Goal: Task Accomplishment & Management: Manage account settings

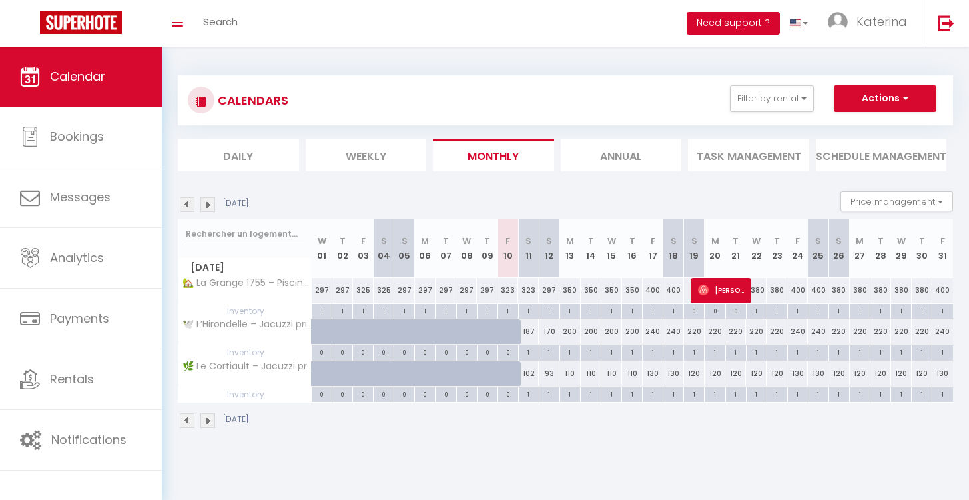
click at [761, 23] on button "Need support ?" at bounding box center [733, 23] width 93 height 23
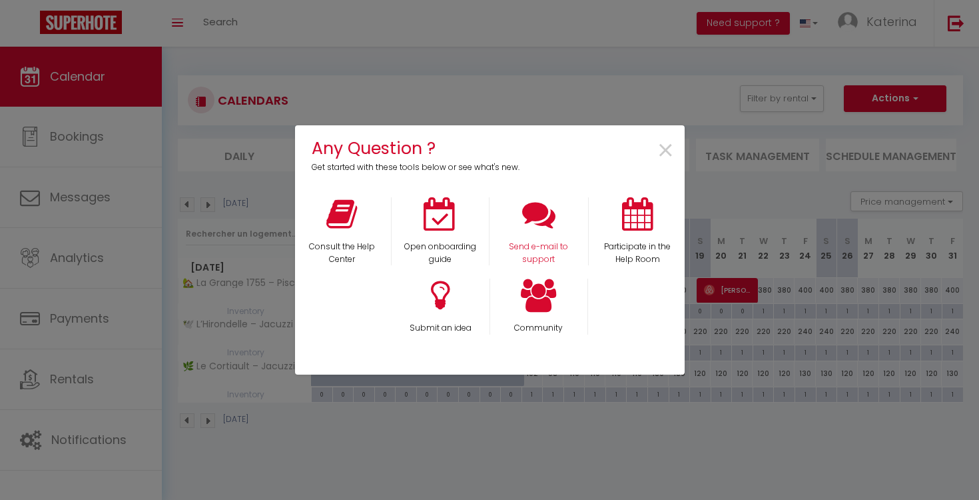
click at [557, 229] on div "Send e-mail to support" at bounding box center [539, 231] width 99 height 69
click at [530, 240] on div "Send e-mail to support" at bounding box center [539, 231] width 99 height 69
click at [538, 222] on icon at bounding box center [538, 213] width 33 height 33
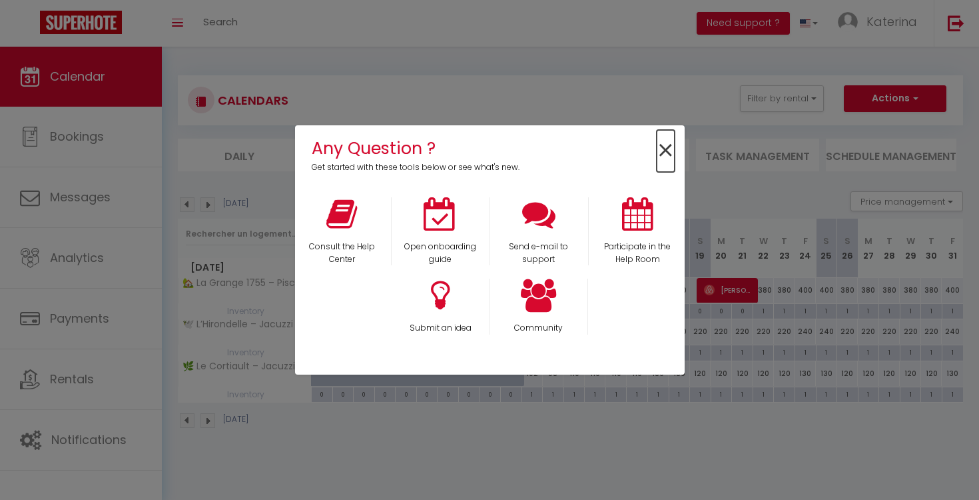
click at [668, 143] on span "×" at bounding box center [666, 151] width 18 height 42
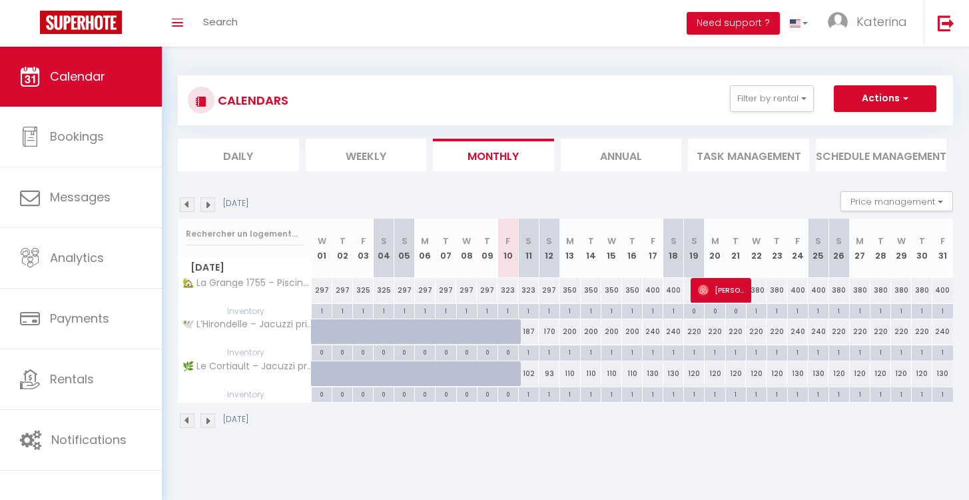
click at [568, 291] on div "350" at bounding box center [570, 290] width 21 height 25
type input "350"
type input "[DATE]"
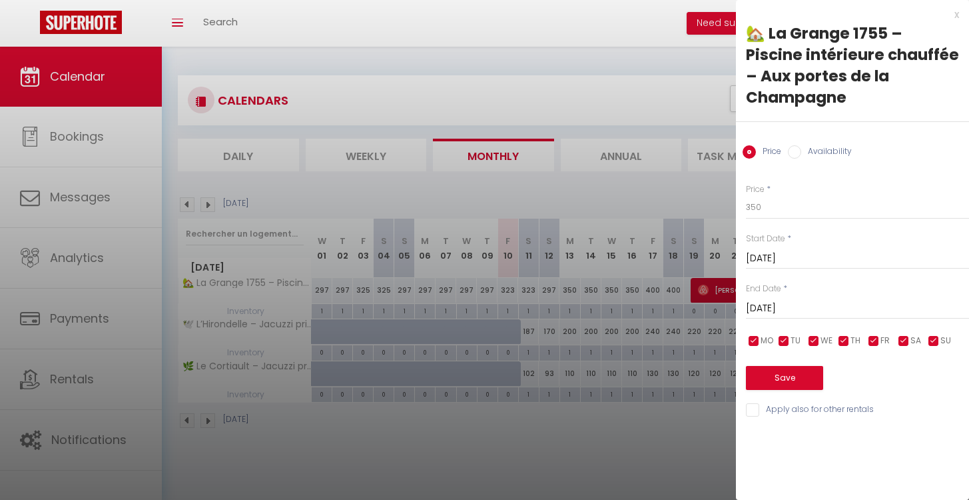
drag, startPoint x: 951, startPoint y: 17, endPoint x: 942, endPoint y: 27, distance: 13.7
click at [951, 17] on div "x" at bounding box center [847, 15] width 223 height 16
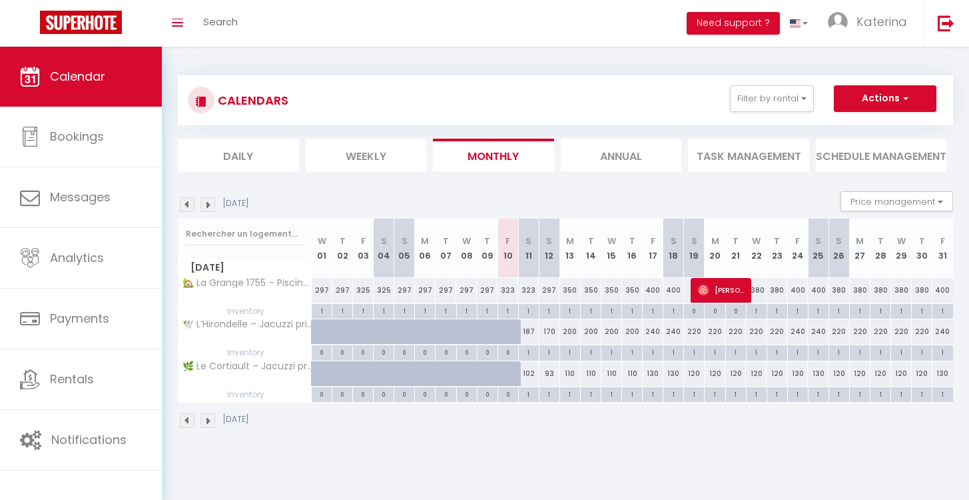
click at [552, 291] on div "297" at bounding box center [549, 290] width 21 height 25
type input "297"
type input "[DATE]"
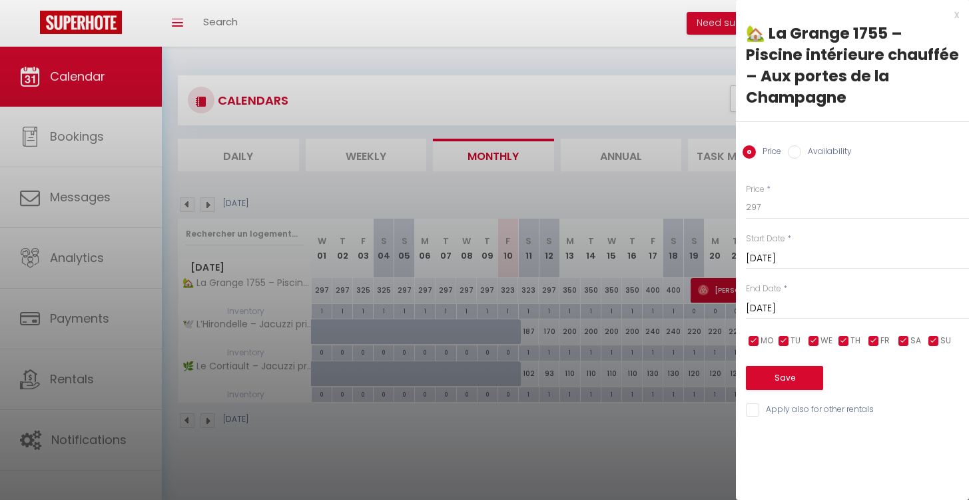
click at [764, 300] on input "[DATE]" at bounding box center [857, 308] width 223 height 17
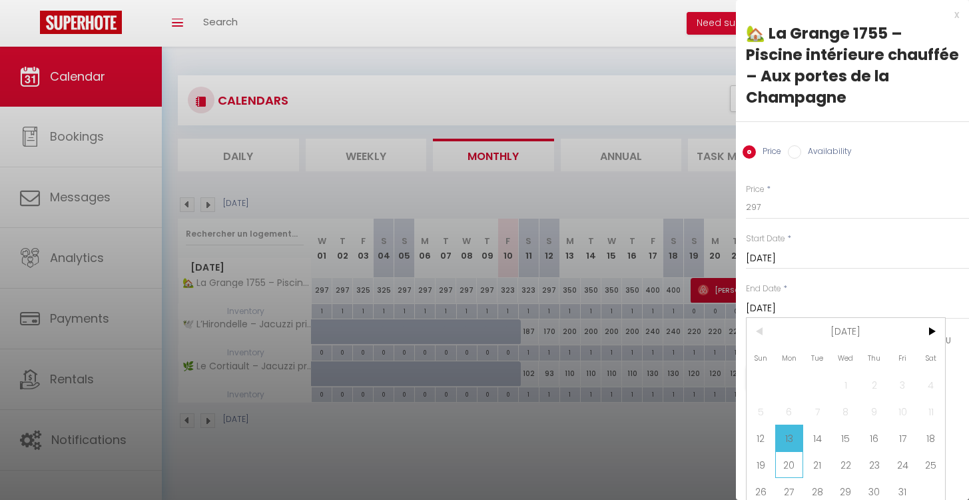
click at [780, 451] on span "20" at bounding box center [790, 464] width 29 height 27
type input "[DATE]"
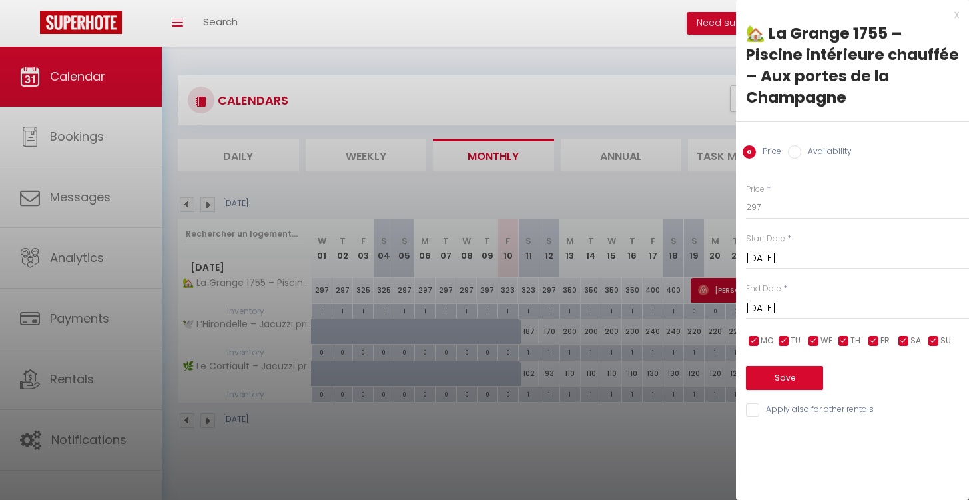
click at [800, 300] on input "[DATE]" at bounding box center [857, 308] width 223 height 17
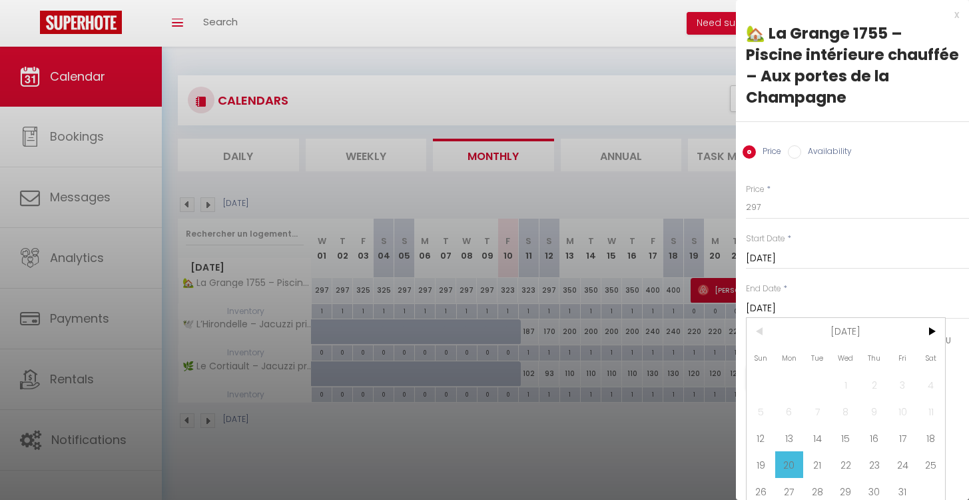
click at [796, 451] on span "20" at bounding box center [790, 464] width 29 height 27
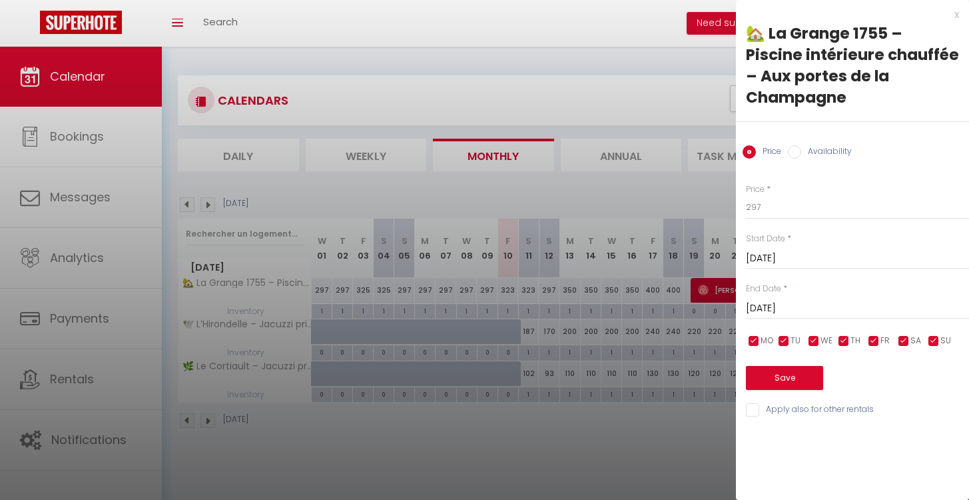
click at [903, 334] on input "checkbox" at bounding box center [904, 340] width 13 height 13
checkbox input "false"
click at [935, 334] on input "checkbox" at bounding box center [934, 340] width 13 height 13
checkbox input "false"
click at [901, 334] on input "checkbox" at bounding box center [904, 340] width 13 height 13
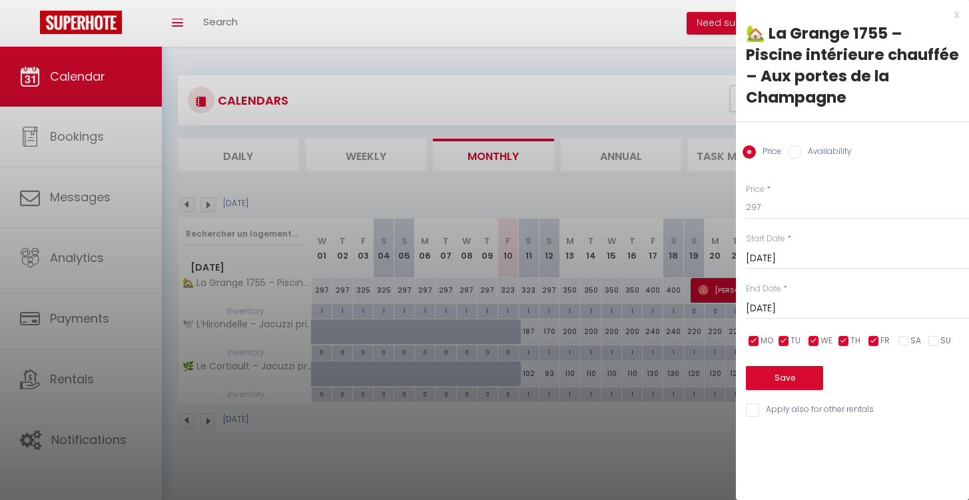
checkbox input "true"
click at [935, 334] on input "checkbox" at bounding box center [934, 340] width 13 height 13
checkbox input "true"
click at [888, 334] on span "FR" at bounding box center [885, 340] width 9 height 13
checkbox input "false"
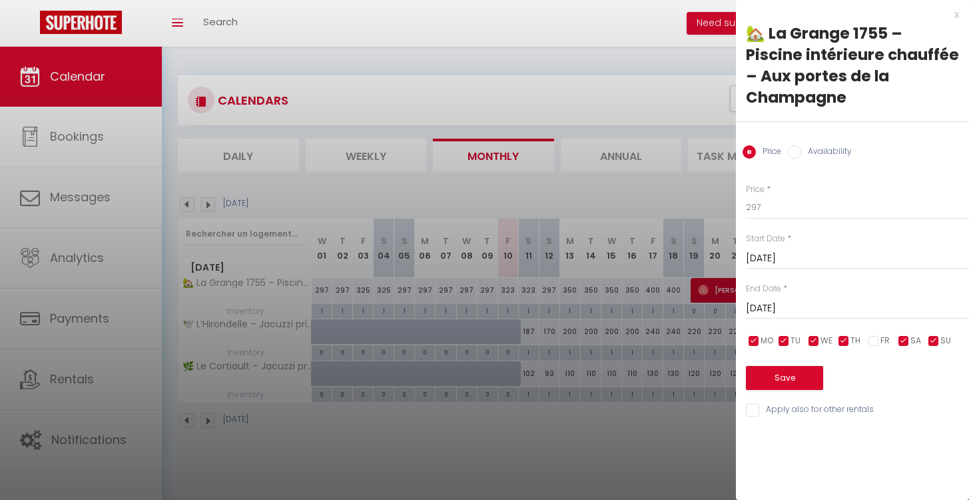
click at [912, 334] on span "SA" at bounding box center [916, 340] width 11 height 13
checkbox input "false"
click at [799, 366] on button "Save" at bounding box center [784, 378] width 77 height 24
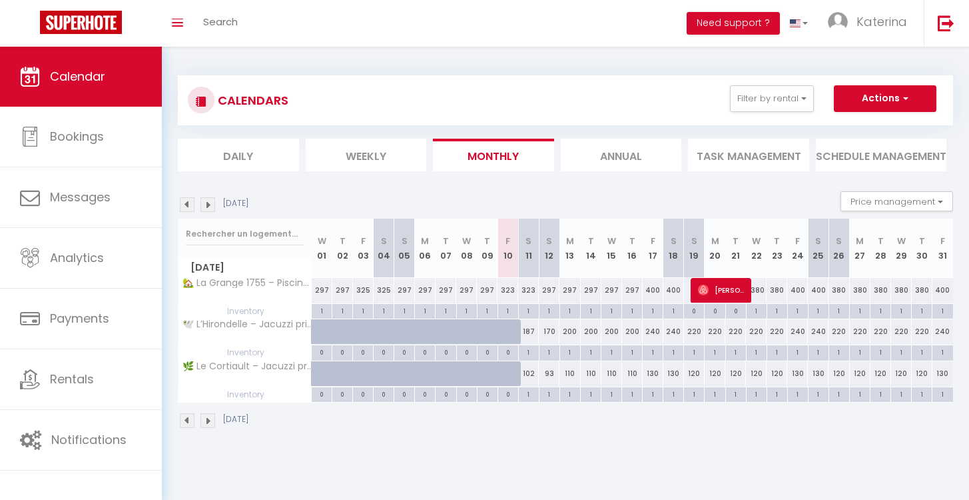
click at [646, 290] on div "400" at bounding box center [653, 290] width 21 height 25
type input "400"
type input "[DATE]"
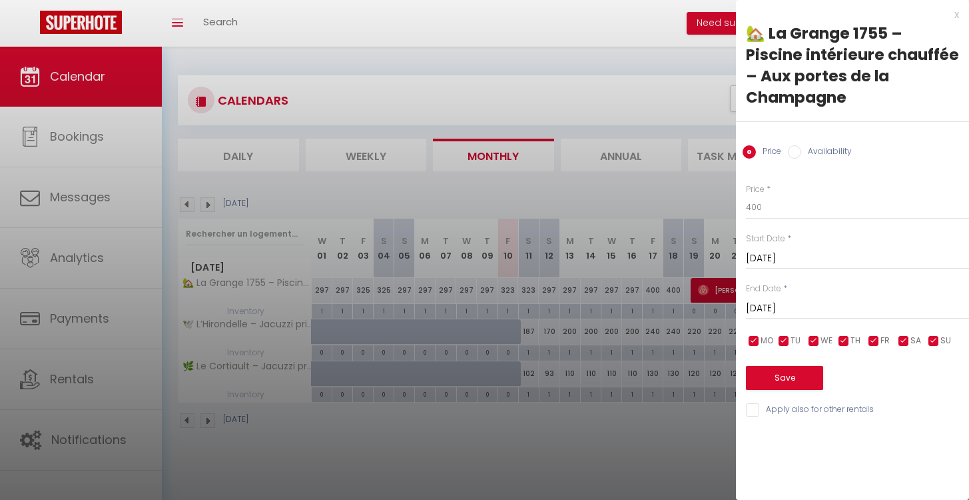
click at [767, 300] on input "[DATE]" at bounding box center [857, 308] width 223 height 17
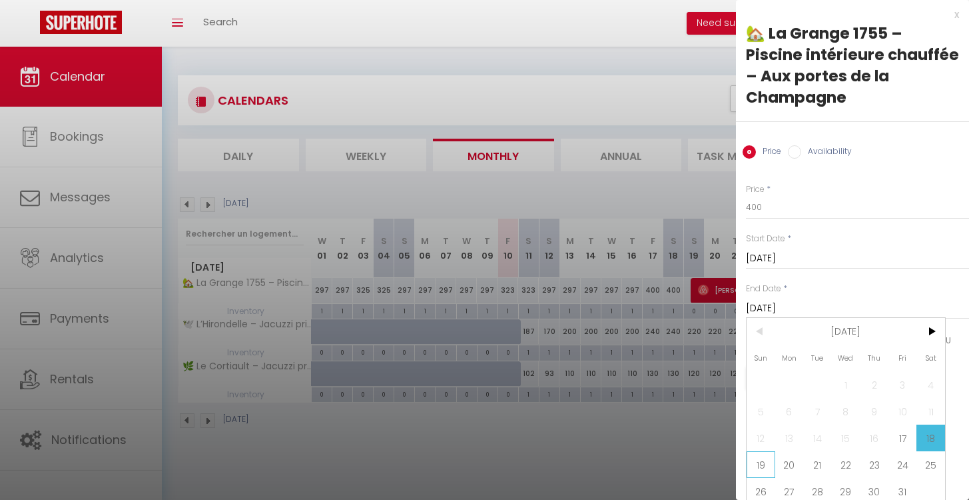
click at [765, 451] on span "19" at bounding box center [761, 464] width 29 height 27
type input "[DATE]"
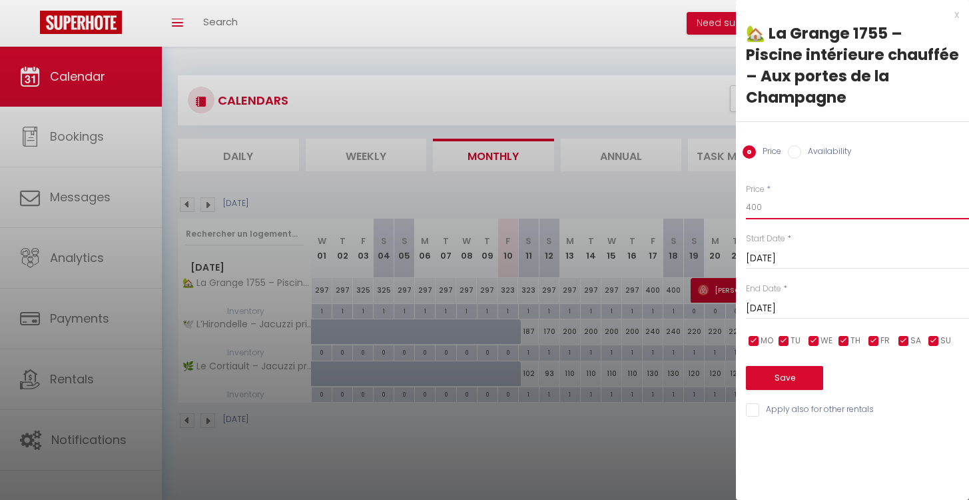
click at [772, 195] on input "400" at bounding box center [857, 207] width 223 height 24
click at [778, 195] on input "324" at bounding box center [857, 207] width 223 height 24
click at [777, 195] on input "324" at bounding box center [857, 207] width 223 height 24
type input "323"
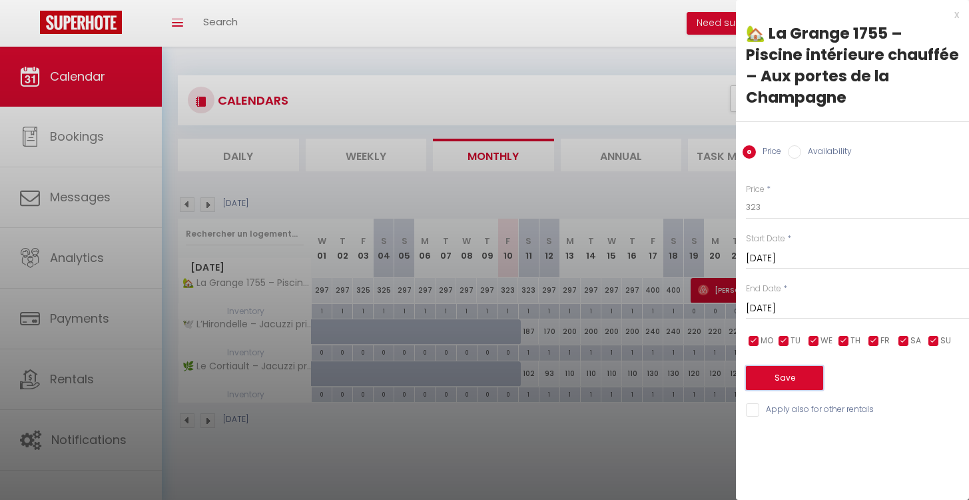
click at [782, 366] on button "Save" at bounding box center [784, 378] width 77 height 24
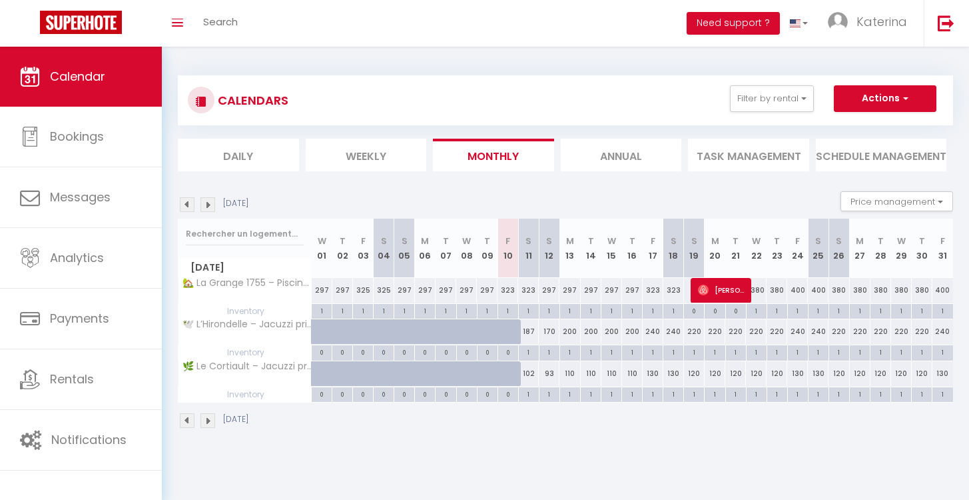
click at [566, 332] on div "200" at bounding box center [570, 331] width 21 height 25
type input "200"
type input "[DATE]"
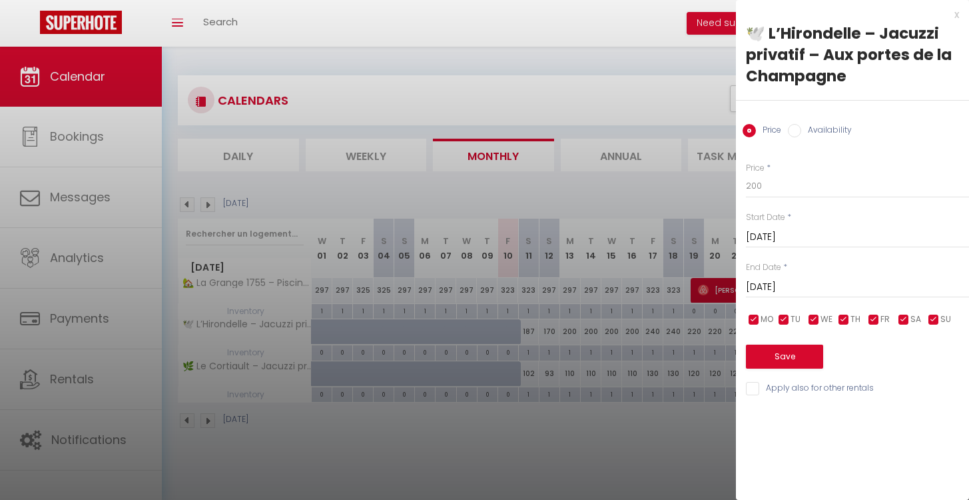
click at [789, 282] on input "[DATE]" at bounding box center [857, 287] width 223 height 17
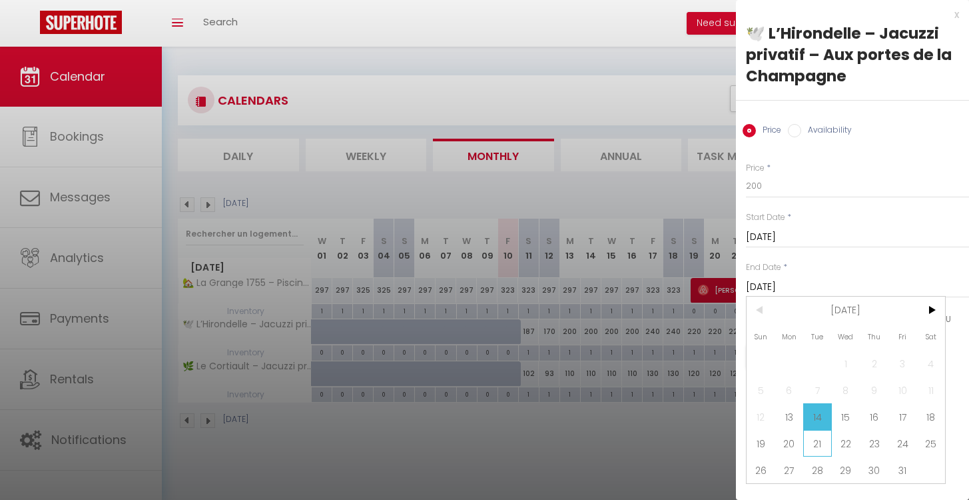
click at [805, 442] on span "21" at bounding box center [818, 443] width 29 height 27
type input "[DATE]"
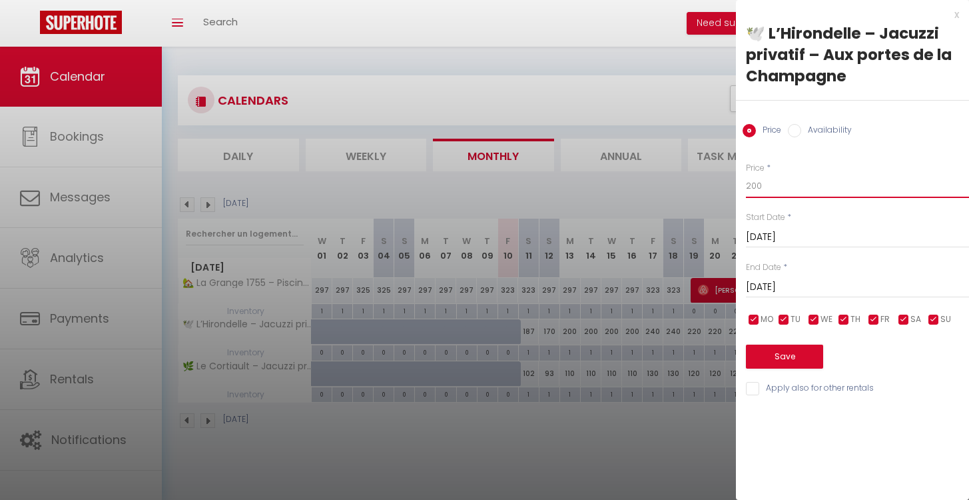
click at [768, 177] on input "200" at bounding box center [857, 186] width 223 height 24
click at [768, 181] on input "200" at bounding box center [857, 186] width 223 height 24
type input "170"
click at [783, 356] on button "Save" at bounding box center [784, 356] width 77 height 24
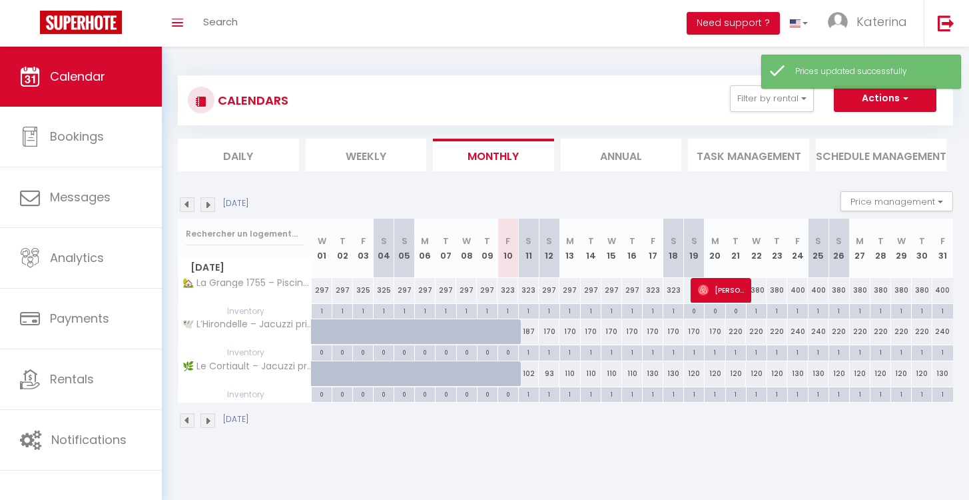
click at [653, 333] on div "170" at bounding box center [653, 331] width 21 height 25
type input "170"
type input "[DATE]"
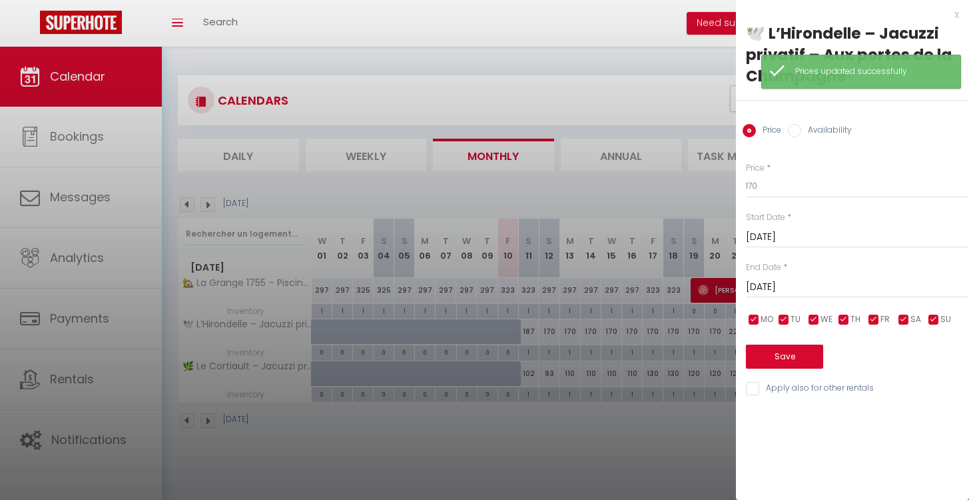
click at [758, 292] on input "[DATE]" at bounding box center [857, 287] width 223 height 17
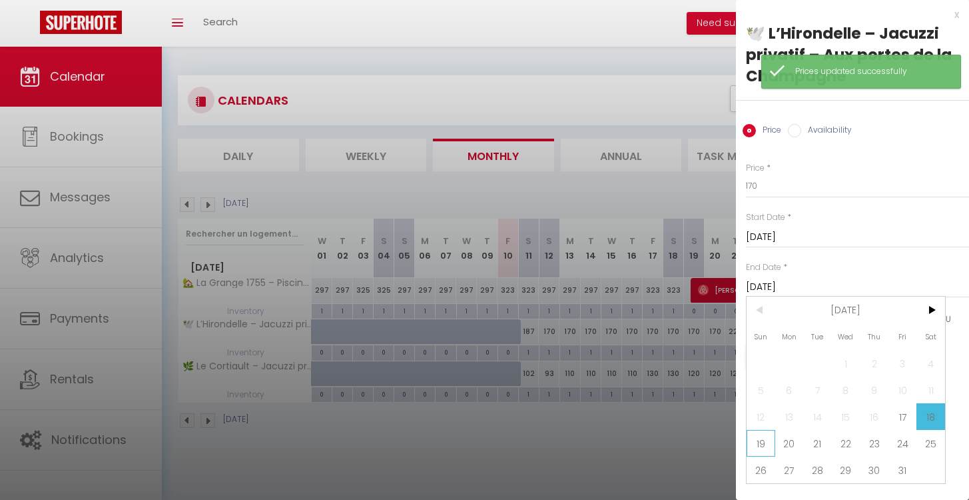
click at [763, 448] on span "19" at bounding box center [761, 443] width 29 height 27
type input "[DATE]"
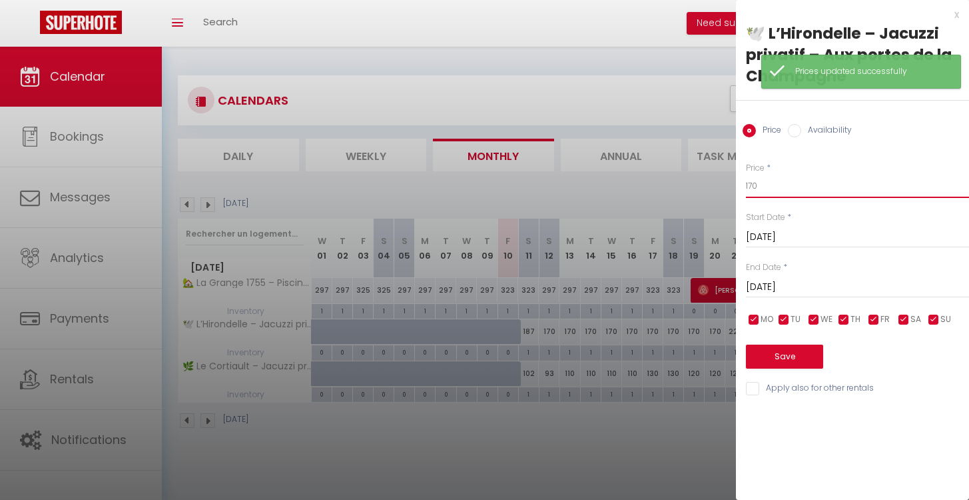
click at [764, 183] on input "170" at bounding box center [857, 186] width 223 height 24
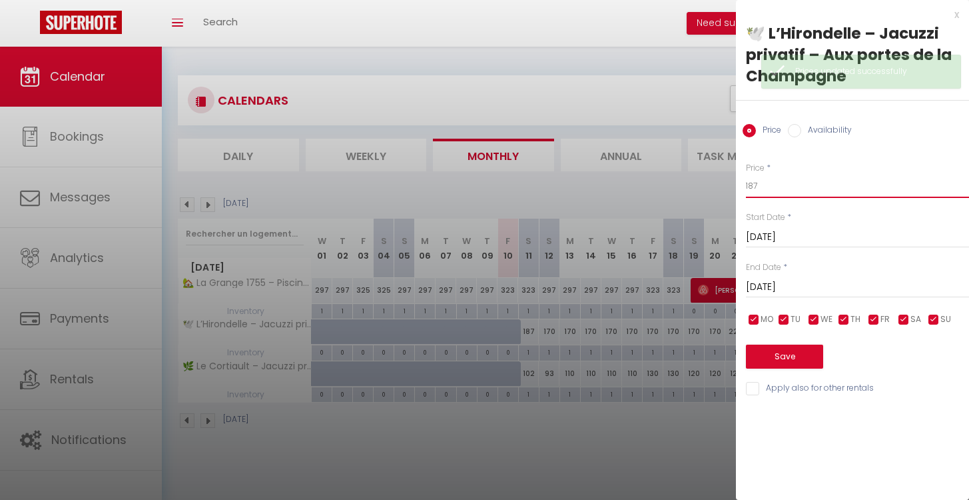
type input "187"
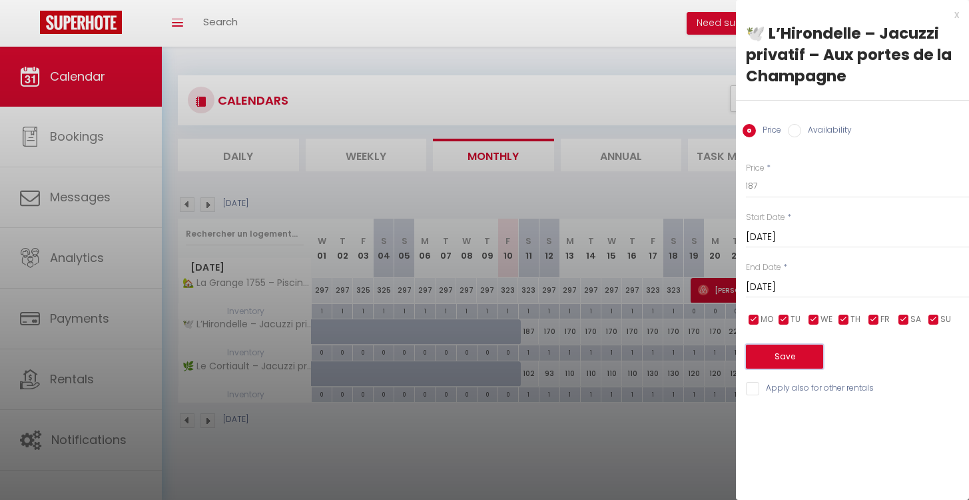
click at [764, 354] on button "Save" at bounding box center [784, 356] width 77 height 24
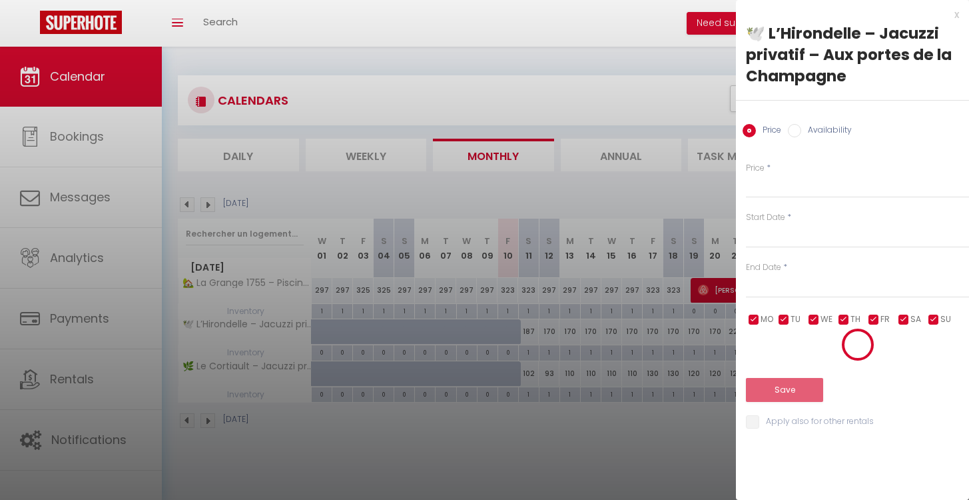
select select
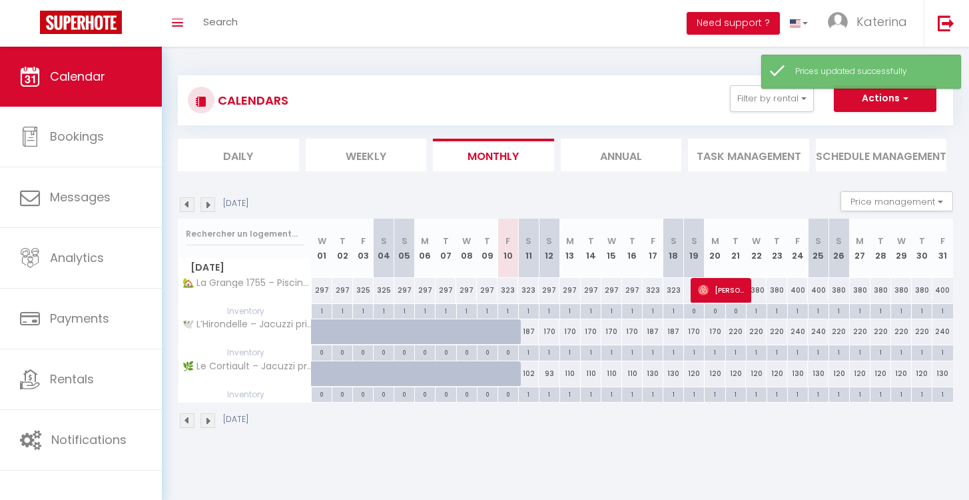
click at [504, 332] on div at bounding box center [508, 331] width 21 height 25
type input "187"
select select "1"
type input "[DATE]"
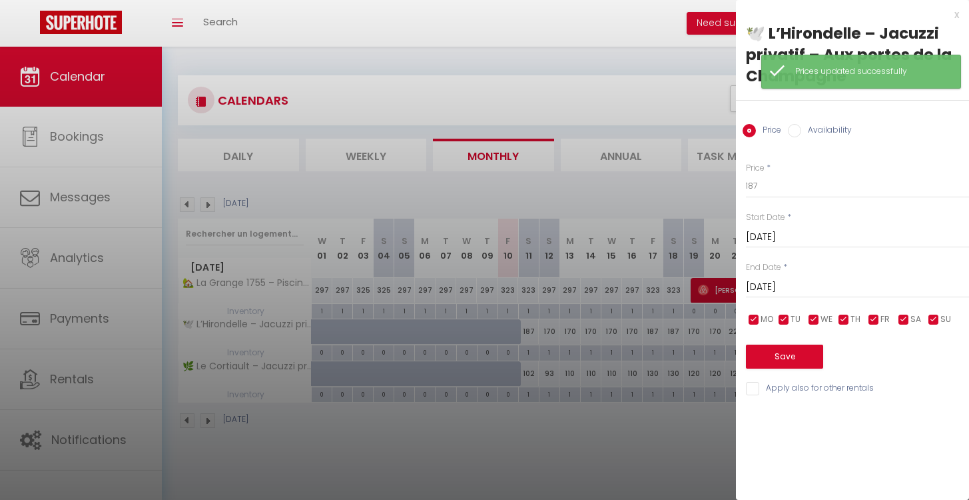
click at [828, 128] on label "Availability" at bounding box center [827, 131] width 51 height 15
click at [802, 128] on input "Availability" at bounding box center [794, 130] width 13 height 13
radio input "true"
radio input "false"
click at [799, 388] on input "Apply also for other rentals" at bounding box center [857, 389] width 223 height 13
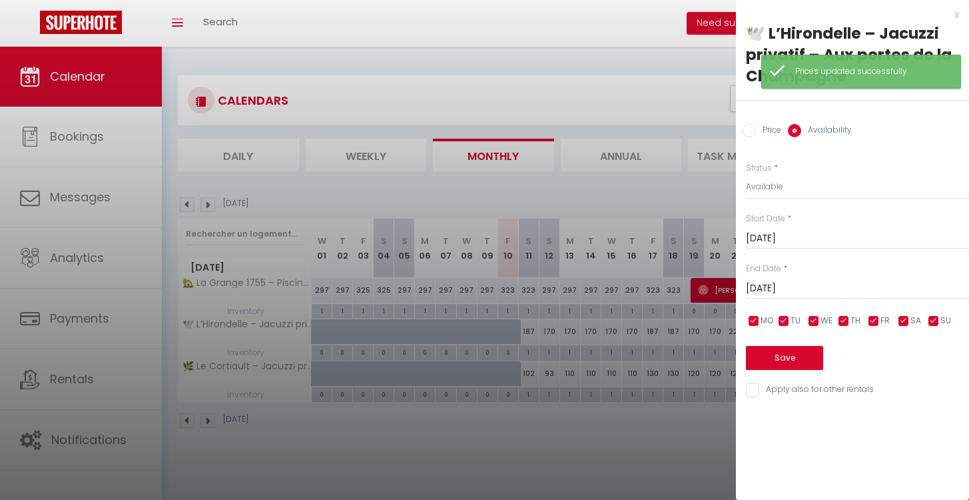
checkbox input "true"
click at [788, 359] on button "Save" at bounding box center [784, 358] width 77 height 24
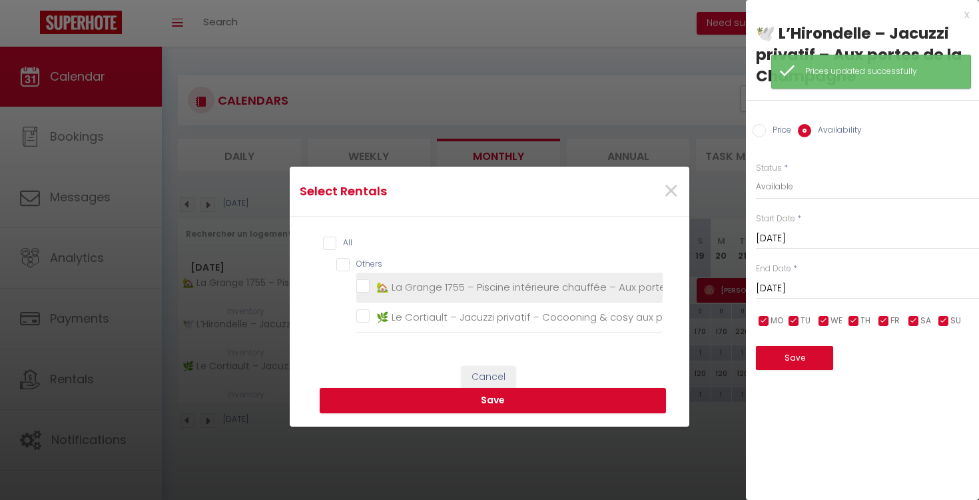
click at [430, 295] on li "🏡 La Grange 1755 – Piscine intérieure chauffée – Aux portes de la Champagne" at bounding box center [509, 288] width 307 height 30
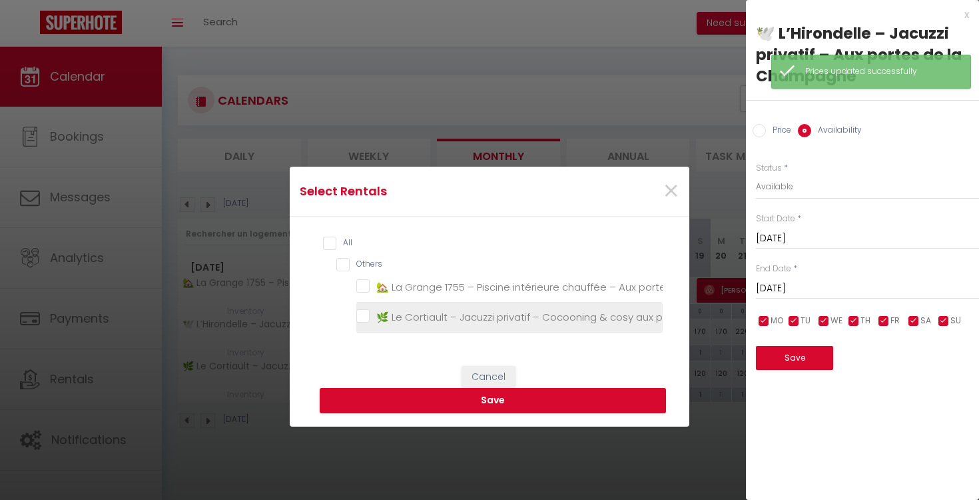
click at [422, 312] on Champagne "🌿 Le Cortiault – Jacuzzi privatif – Cocooning & cosy aux portes de la Champagne" at bounding box center [509, 317] width 307 height 13
checkbox Champagne "true"
checkbox Champagne "false"
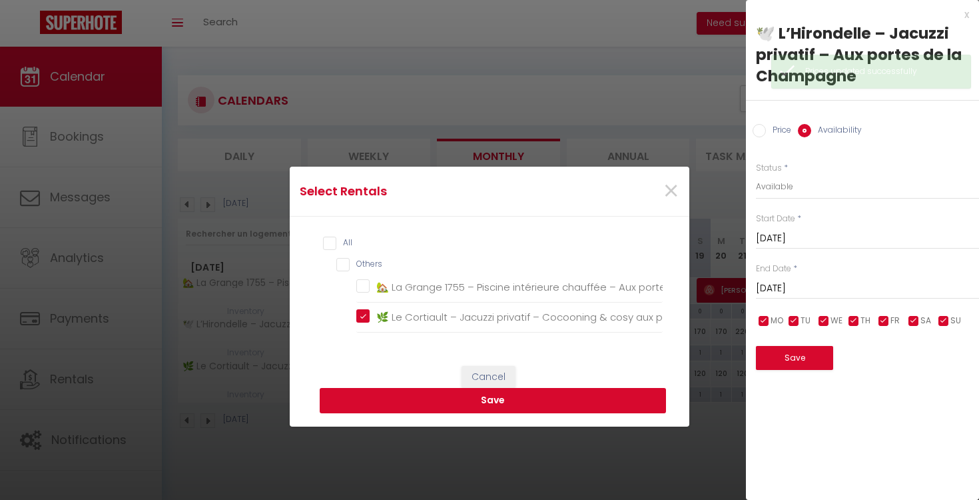
click at [434, 412] on button "Save" at bounding box center [493, 400] width 346 height 25
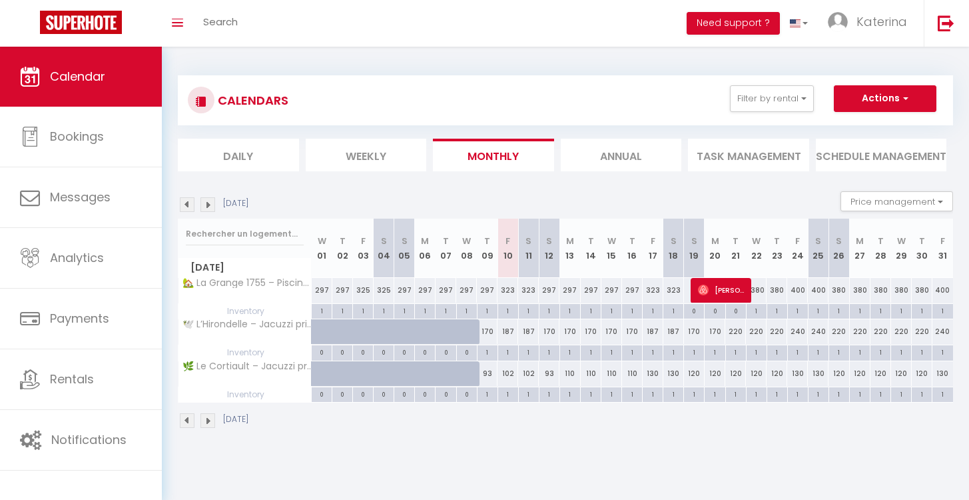
click at [550, 374] on div "93" at bounding box center [549, 373] width 21 height 25
select select "1"
type input "[DATE]"
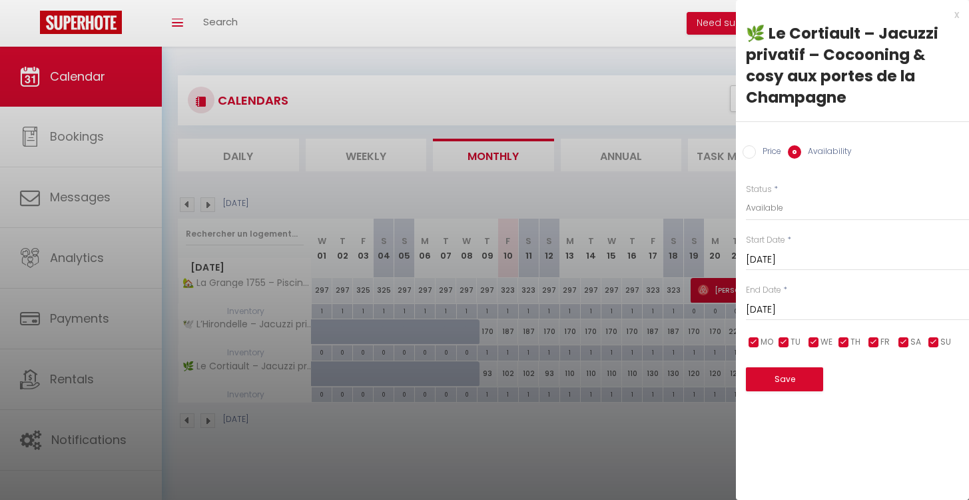
click at [790, 302] on input "[DATE]" at bounding box center [857, 309] width 223 height 17
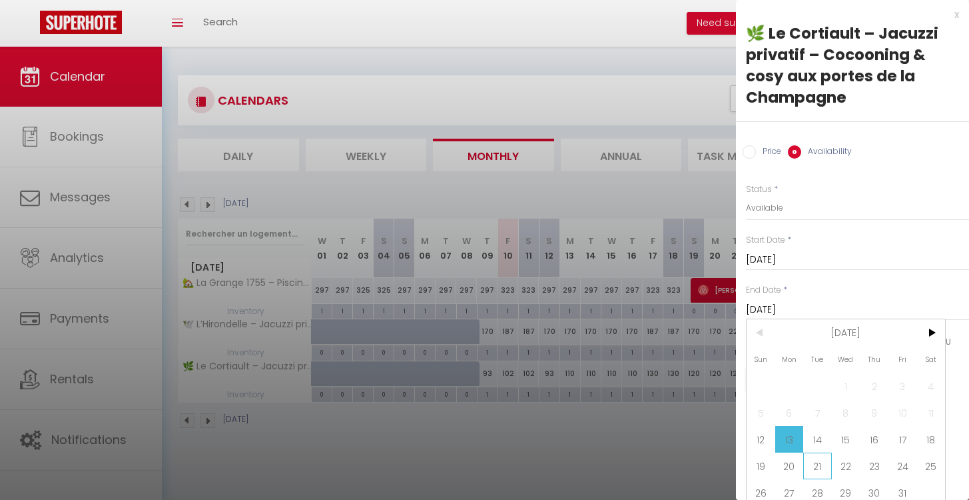
click at [806, 470] on span "21" at bounding box center [818, 465] width 29 height 27
type input "[DATE]"
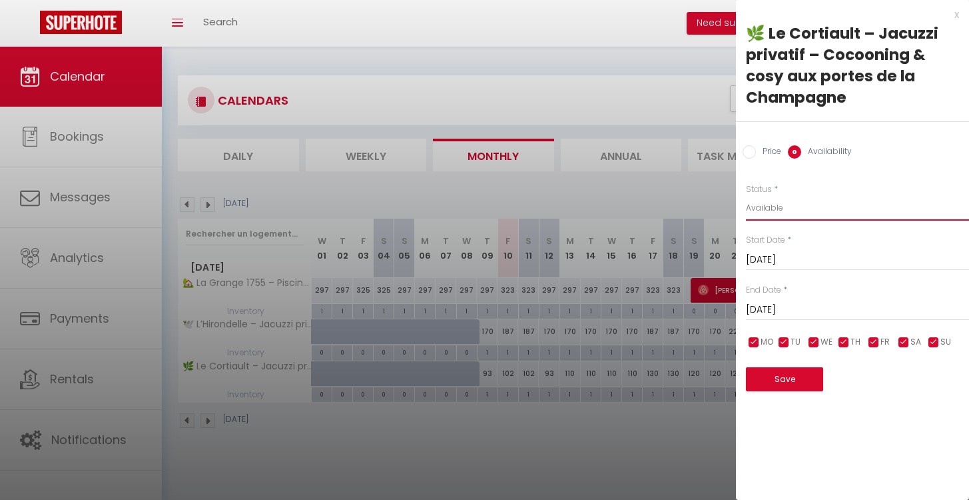
click at [782, 205] on select "Available Disabled" at bounding box center [857, 207] width 223 height 25
click at [767, 149] on label "Price" at bounding box center [768, 152] width 25 height 15
click at [756, 149] on input "Price" at bounding box center [749, 151] width 13 height 13
radio input "true"
radio input "false"
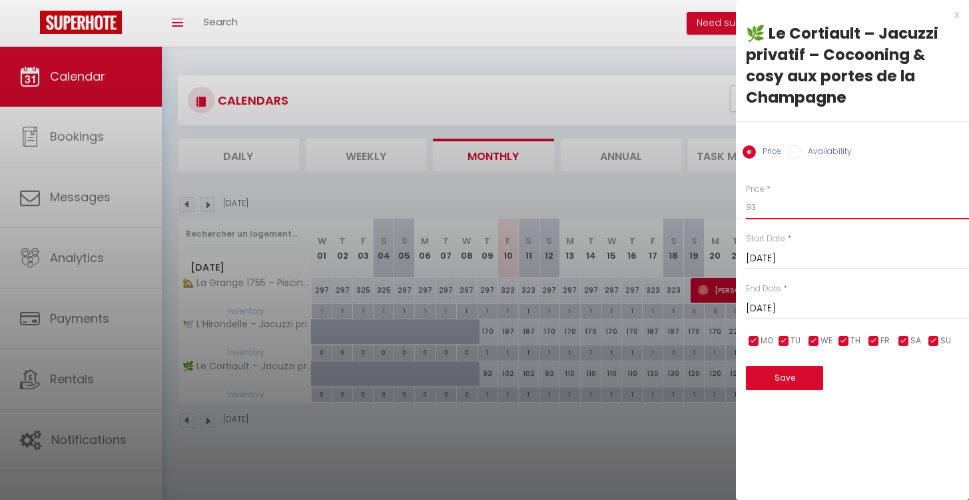
click at [786, 203] on input "93" at bounding box center [857, 207] width 223 height 24
click at [776, 384] on button "Save" at bounding box center [784, 378] width 77 height 24
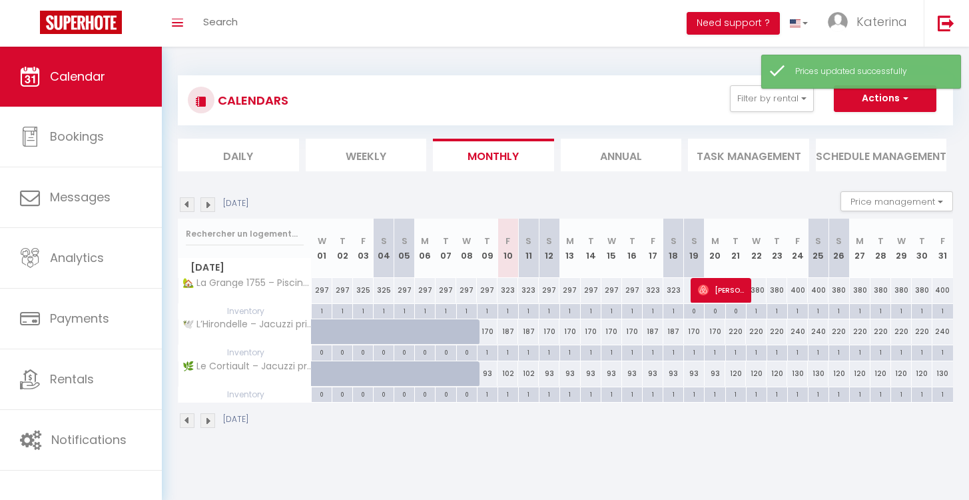
click at [654, 373] on div "93" at bounding box center [653, 373] width 21 height 25
type input "93"
type input "[DATE]"
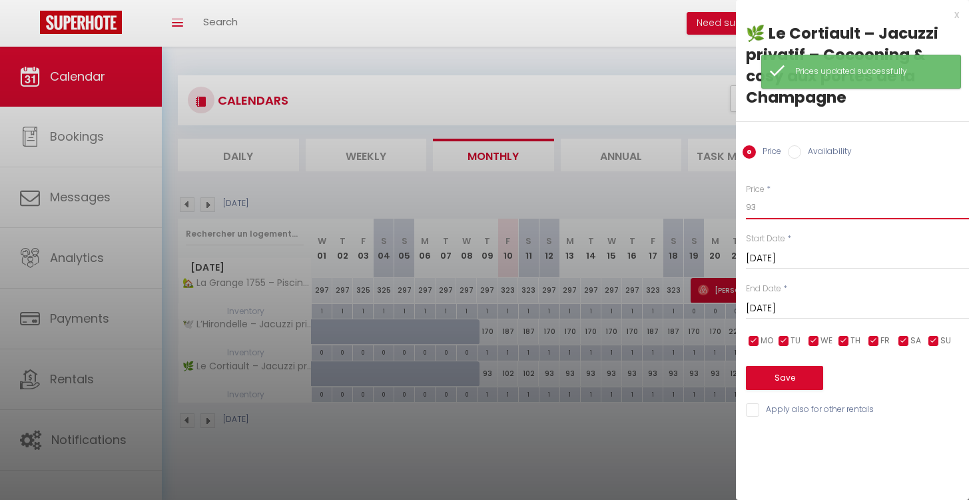
click at [814, 209] on input "93" at bounding box center [857, 207] width 223 height 24
type input "102"
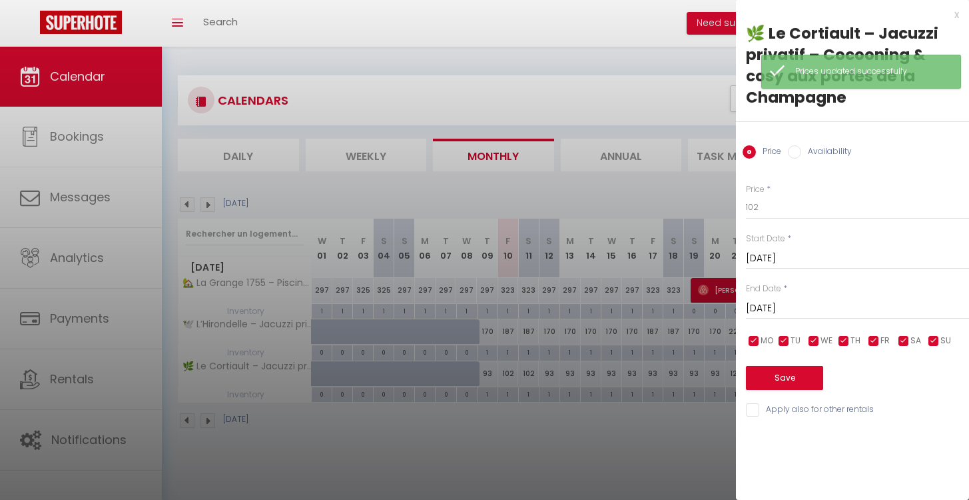
click at [814, 307] on input "[DATE]" at bounding box center [857, 308] width 223 height 17
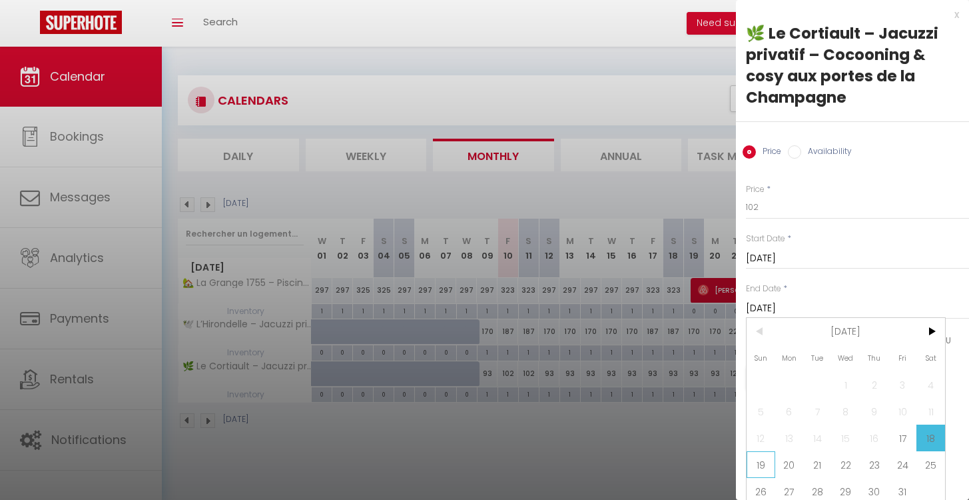
click at [764, 470] on span "19" at bounding box center [761, 464] width 29 height 27
type input "[DATE]"
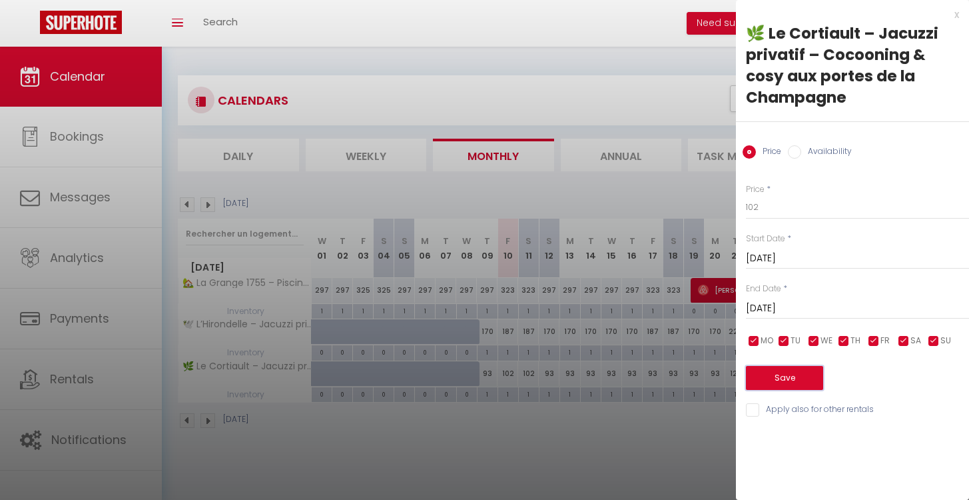
click at [782, 374] on button "Save" at bounding box center [784, 378] width 77 height 24
